Goal: Register for event/course

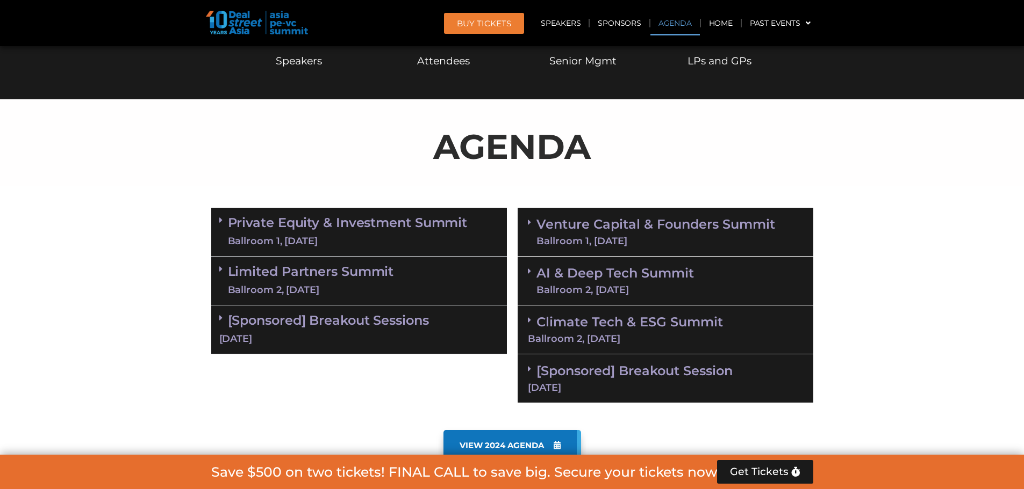
scroll to position [645, 0]
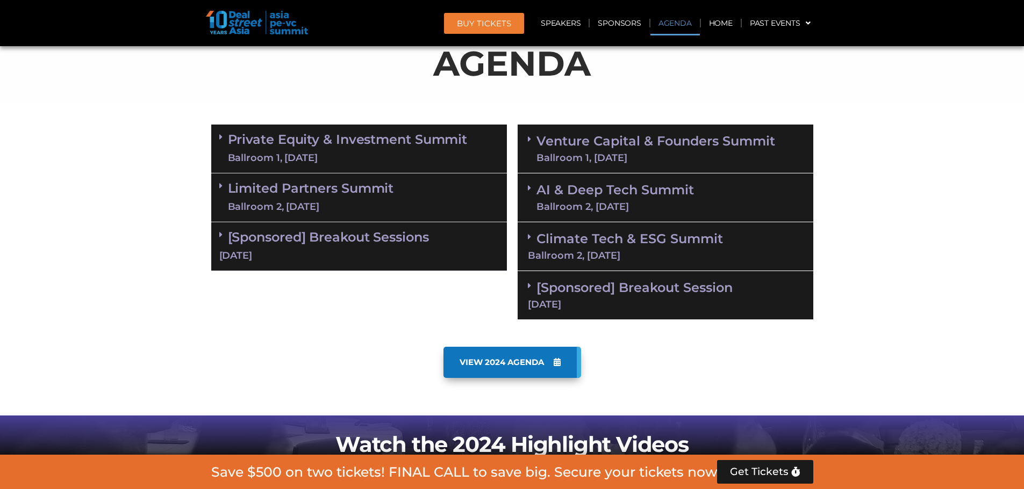
click at [660, 294] on link "[Sponsored] Breakout Session 11 Sept" at bounding box center [665, 295] width 275 height 30
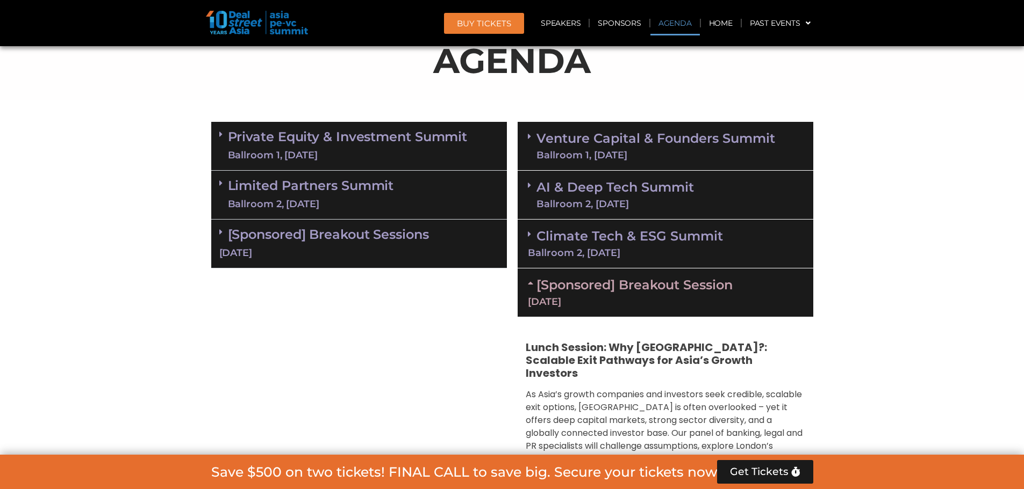
scroll to position [591, 0]
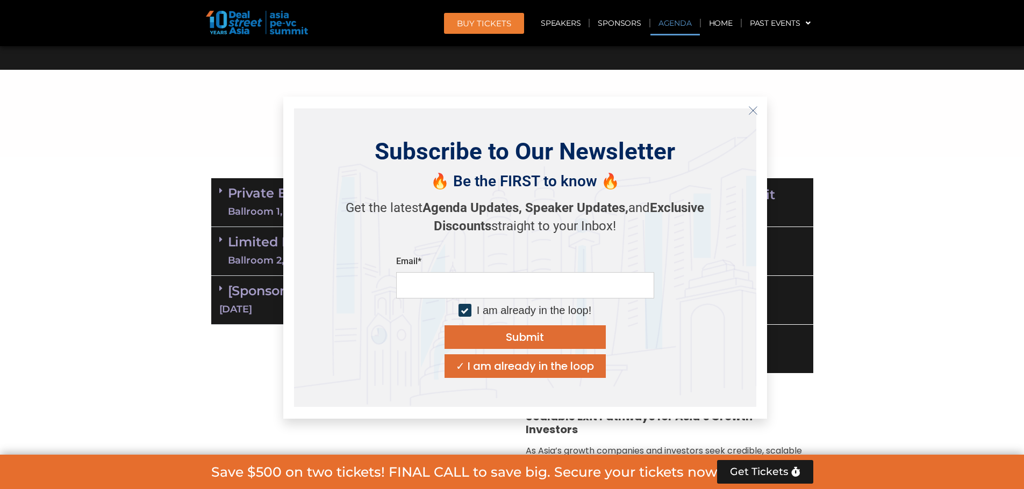
click at [755, 113] on line "Close" at bounding box center [752, 110] width 8 height 8
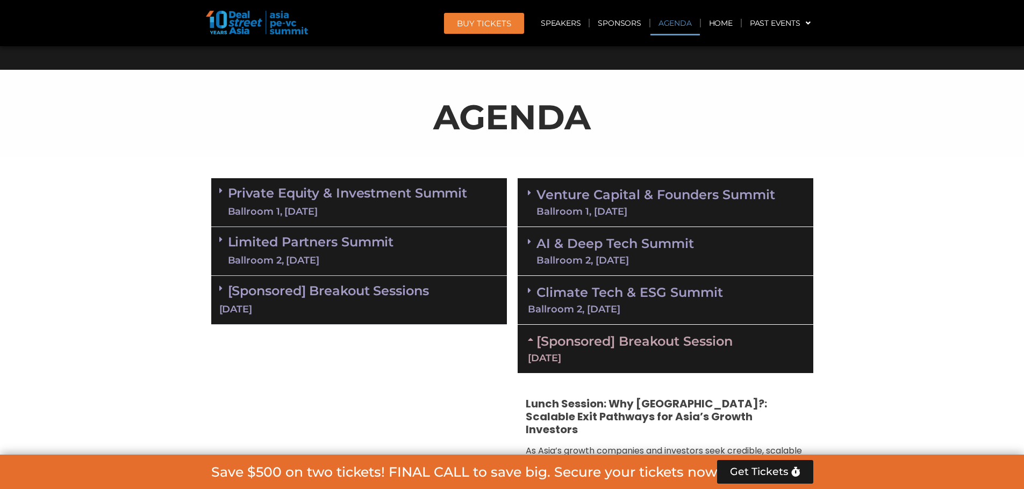
click at [274, 301] on div "[Sponsored] Breakout Sessions 10 Sept" at bounding box center [359, 300] width 296 height 49
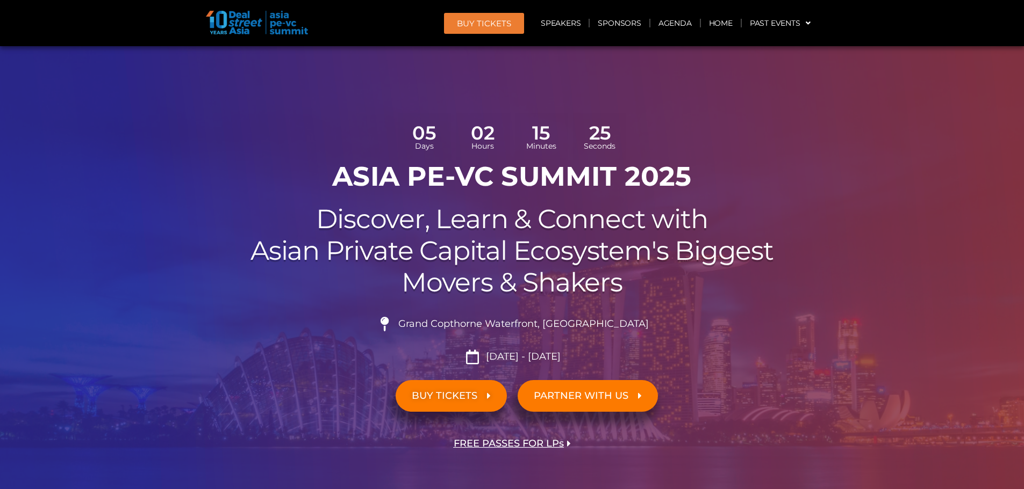
scroll to position [0, 0]
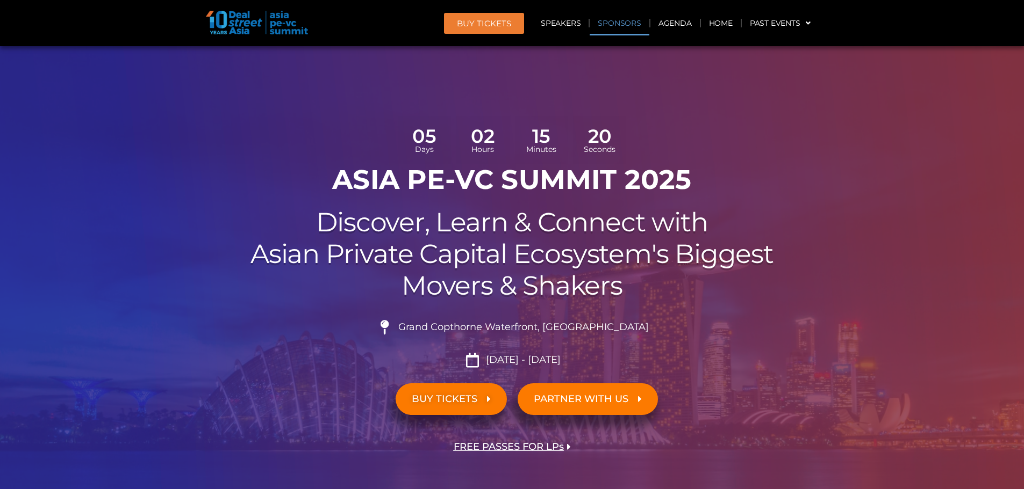
click at [605, 21] on link "Sponsors" at bounding box center [618, 23] width 59 height 25
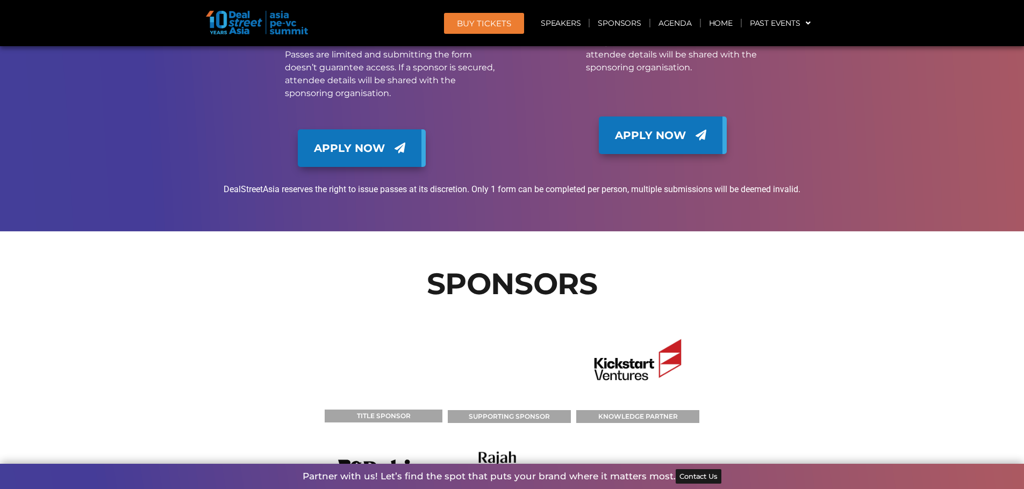
scroll to position [9232, 0]
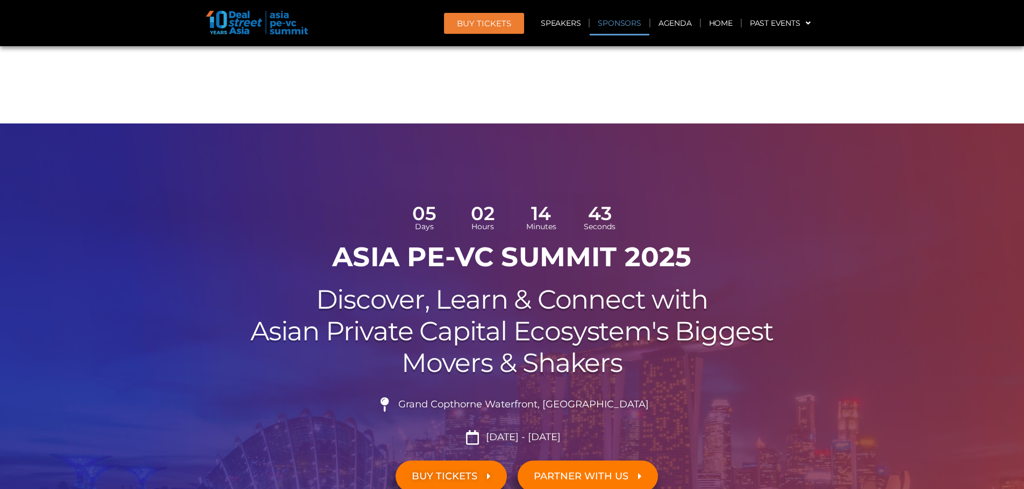
scroll to position [7820, 0]
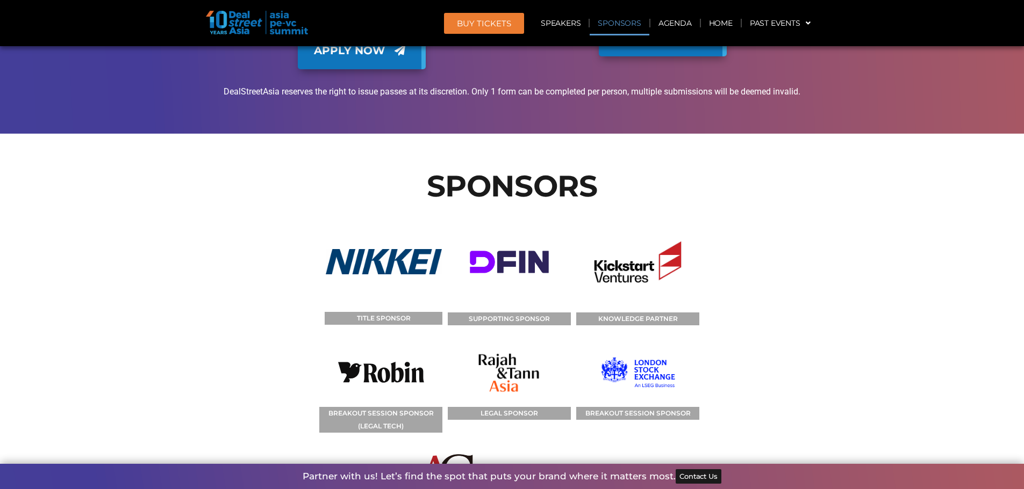
click at [452, 449] on img at bounding box center [445, 483] width 123 height 69
